Goal: Information Seeking & Learning: Learn about a topic

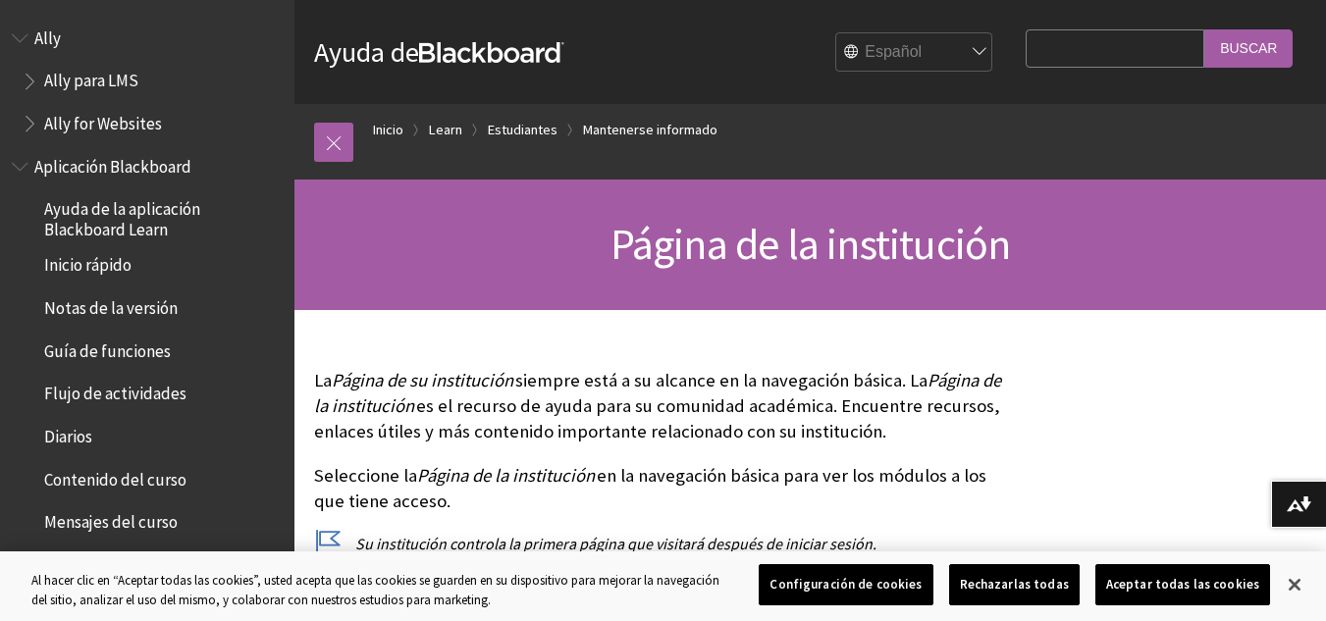
scroll to position [1887, 0]
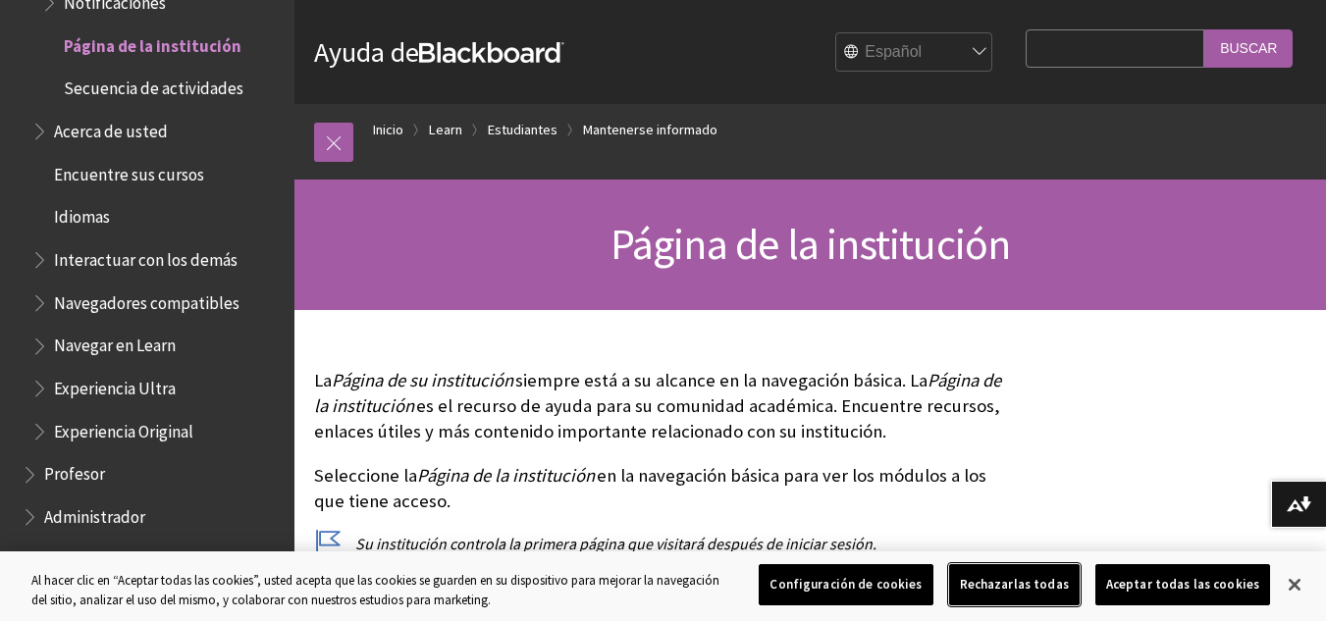
click at [1030, 588] on button "Rechazarlas todas" at bounding box center [1014, 584] width 131 height 41
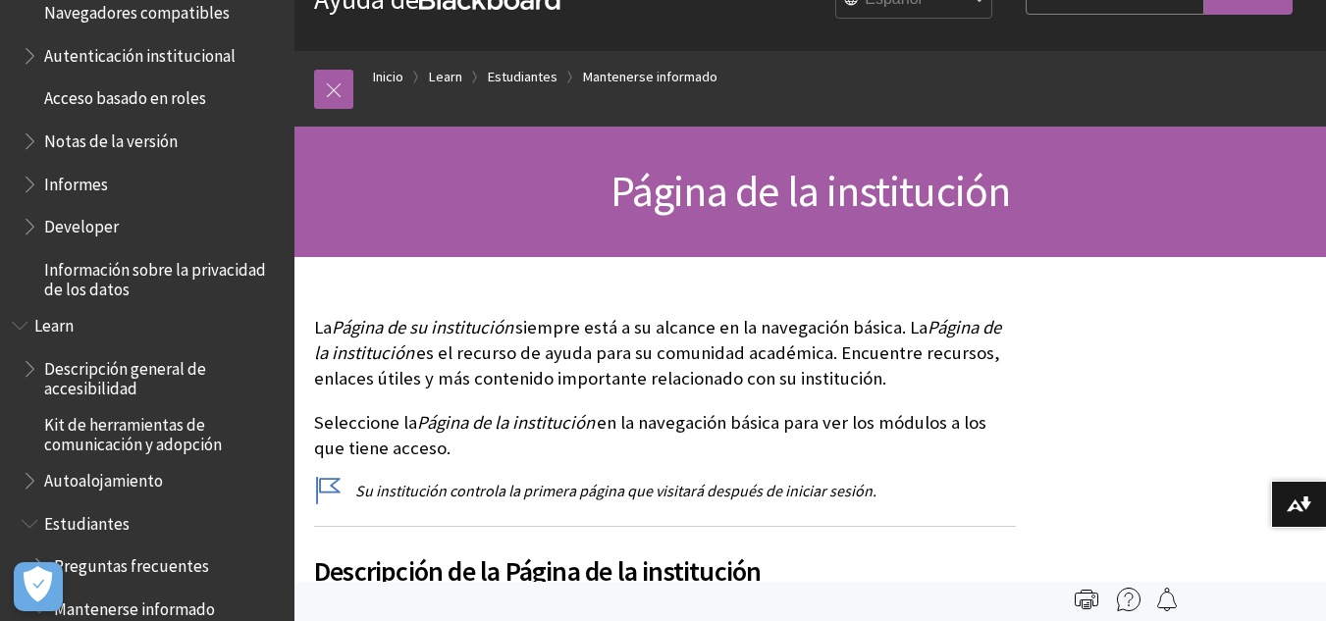
scroll to position [1198, 0]
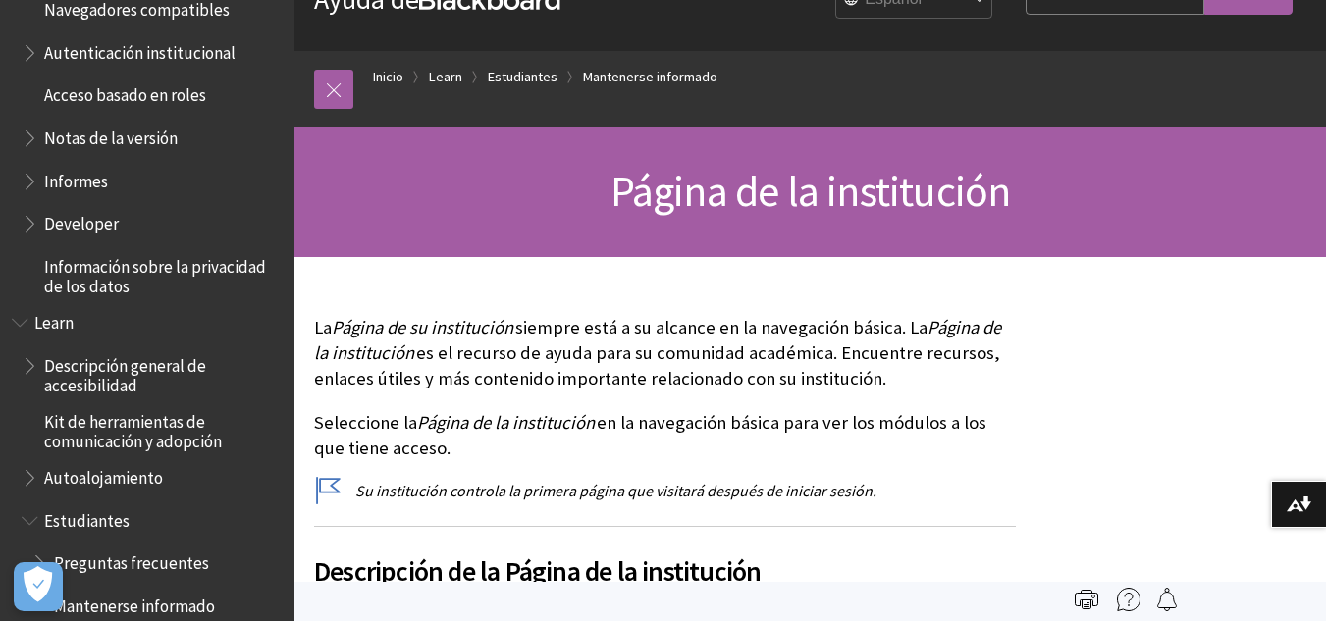
click at [81, 169] on span "Informes" at bounding box center [76, 178] width 64 height 26
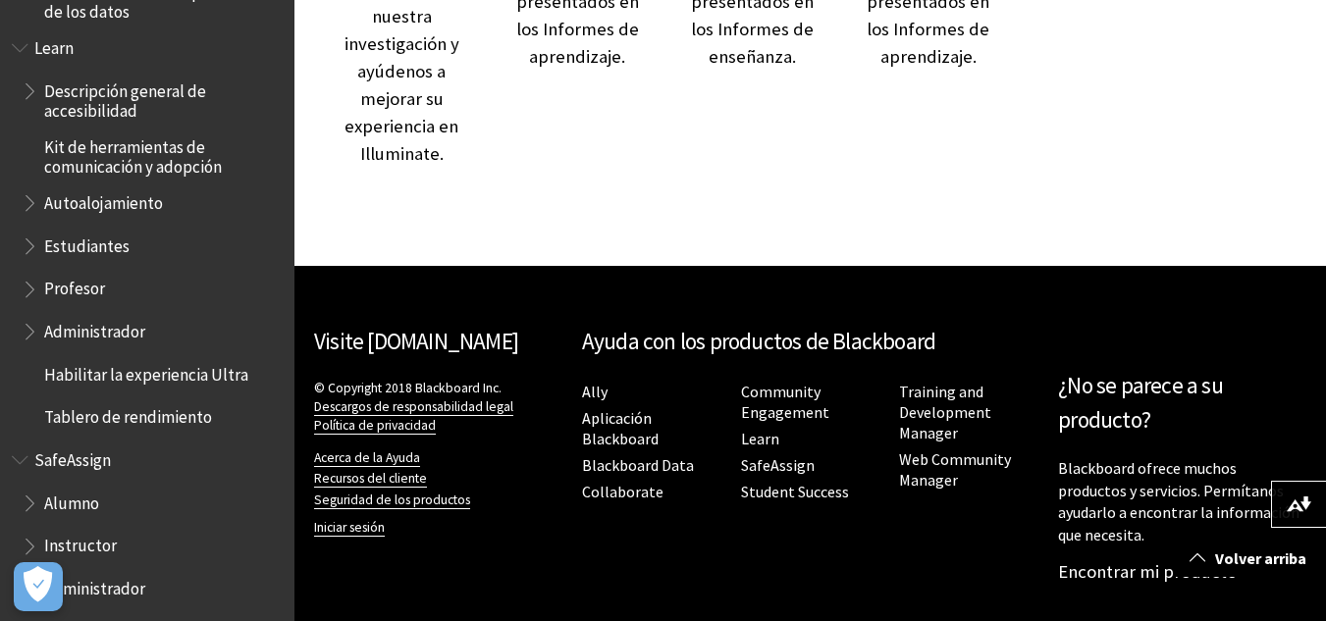
scroll to position [1846, 0]
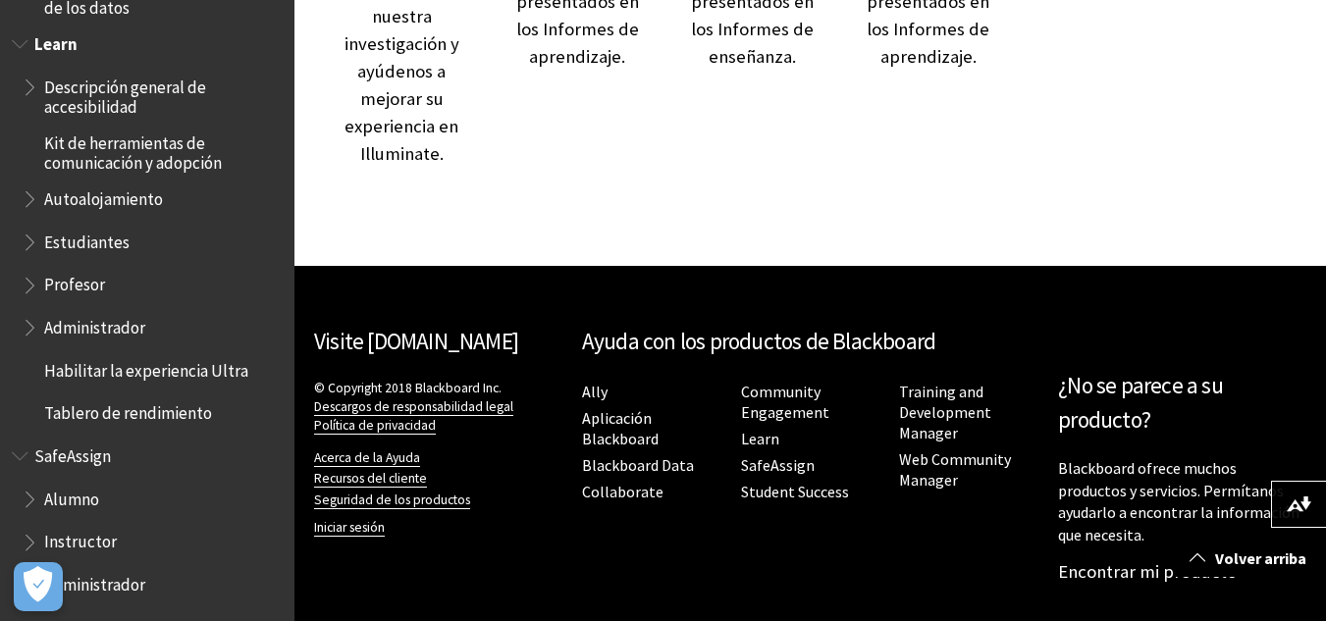
click at [110, 245] on span "Estudiantes" at bounding box center [86, 239] width 85 height 26
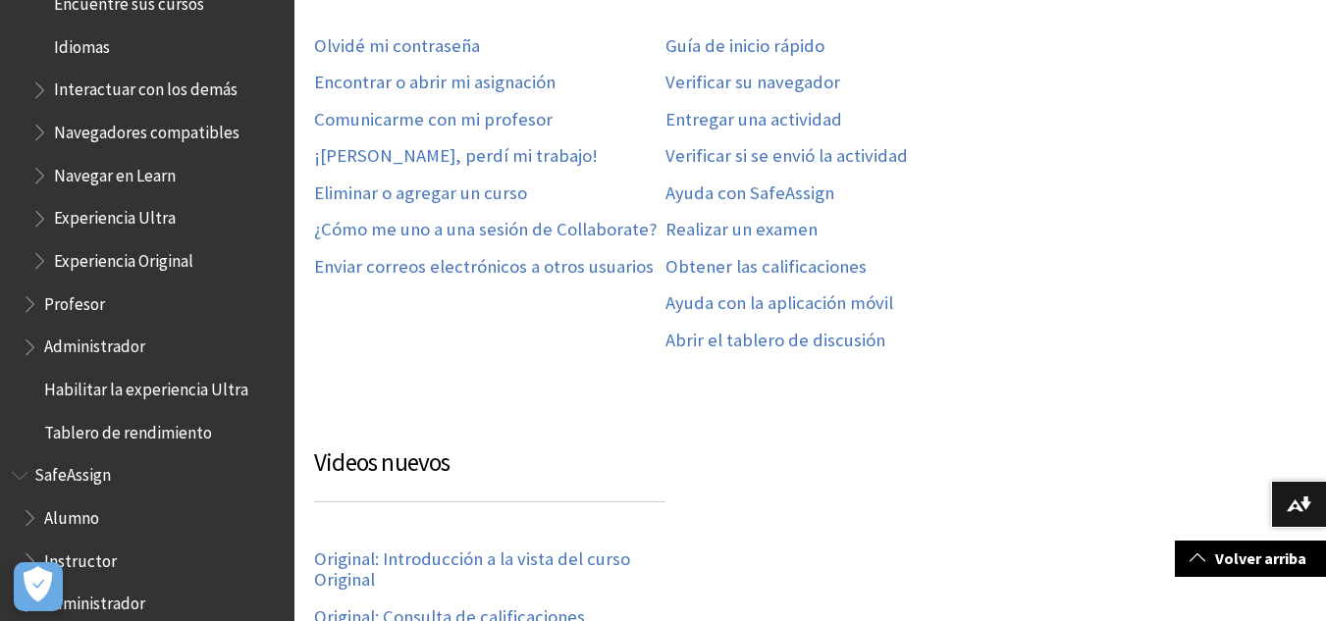
scroll to position [1907, 0]
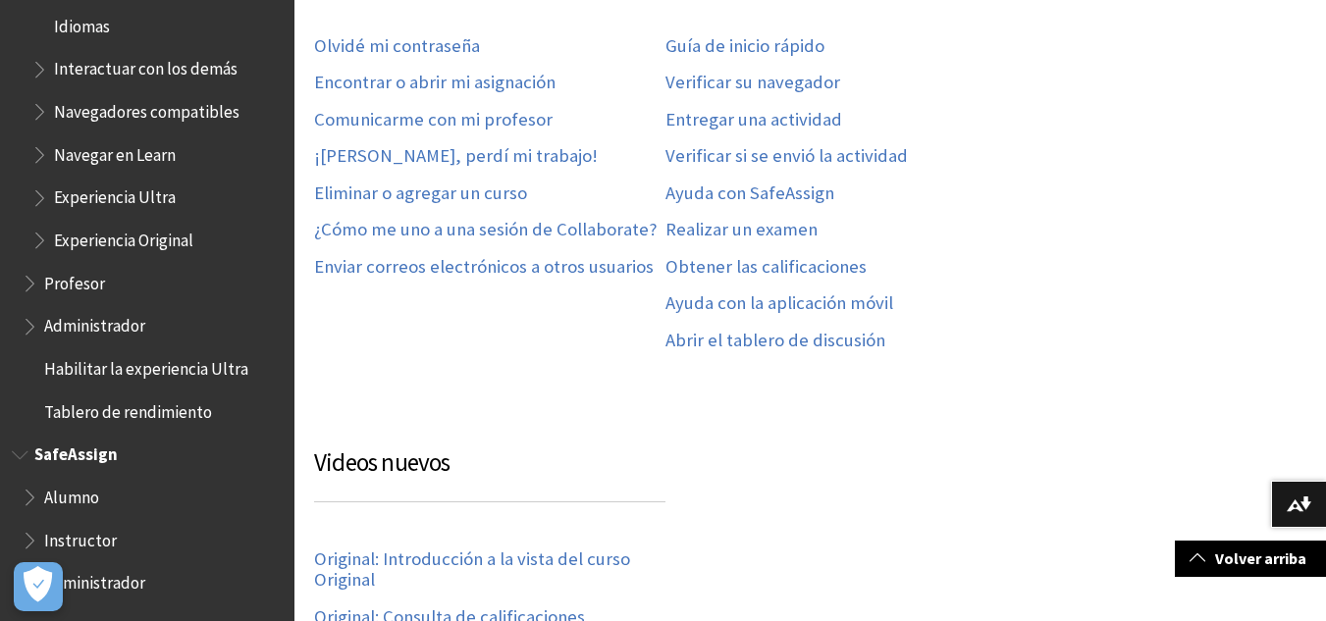
click at [79, 498] on span "Alumno" at bounding box center [71, 494] width 55 height 26
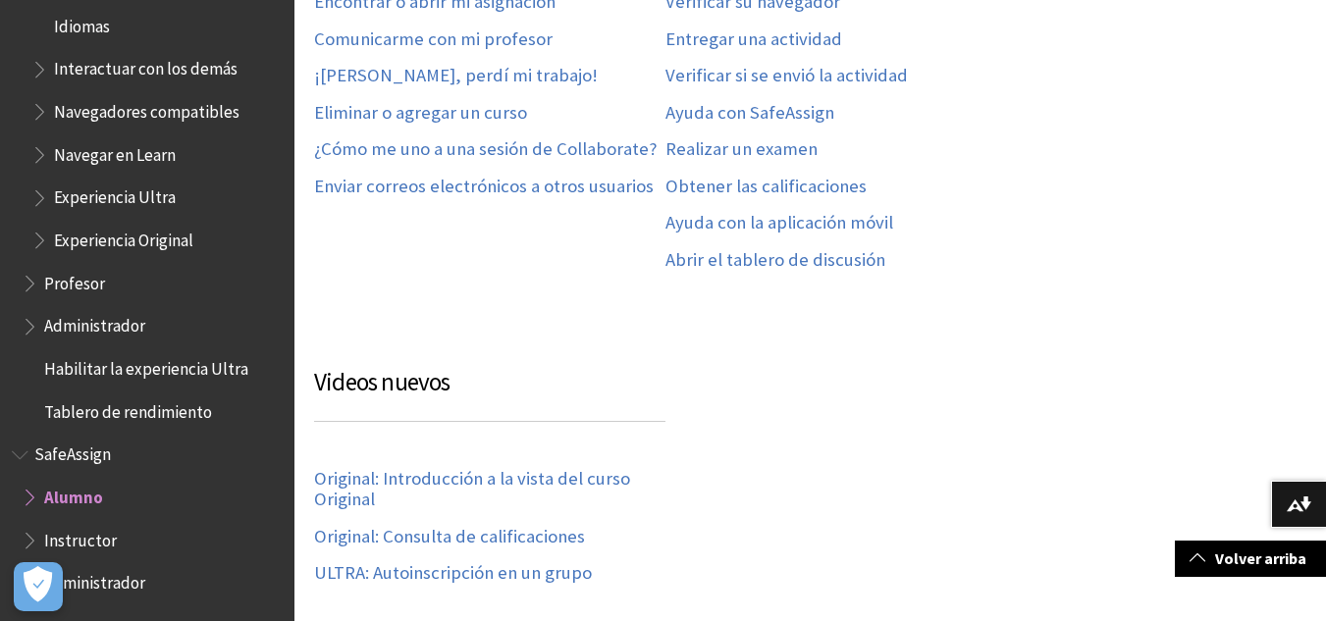
scroll to position [1283, 0]
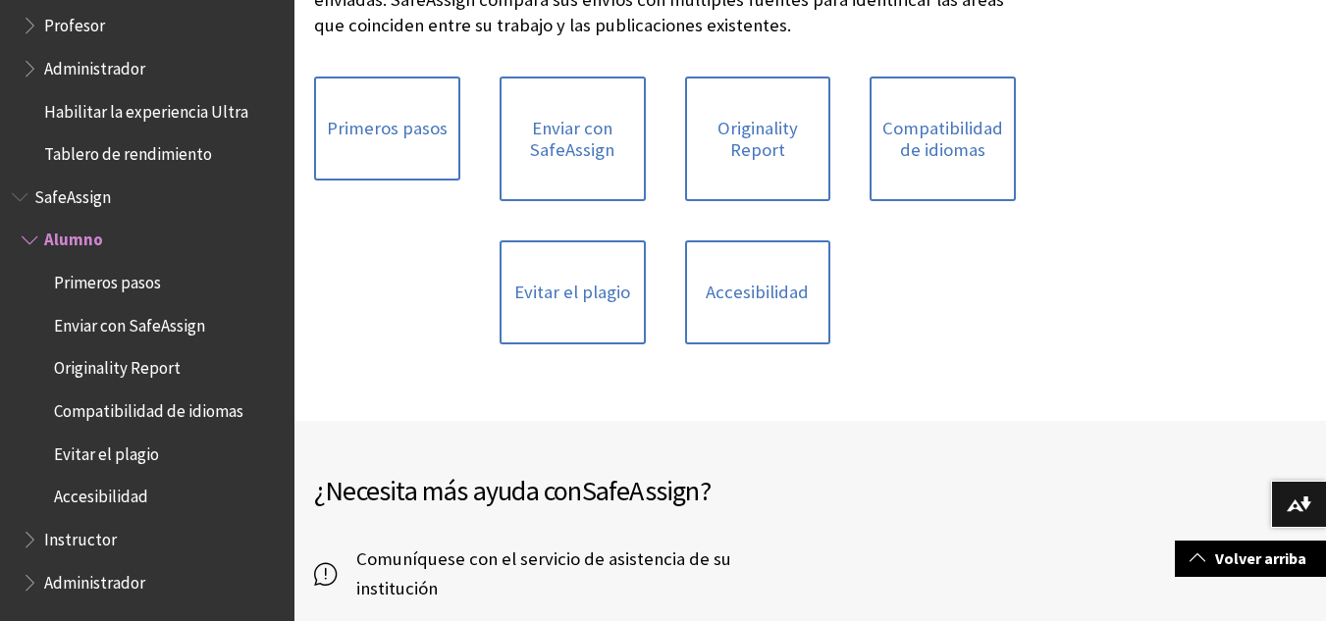
scroll to position [302, 0]
